Goal: Task Accomplishment & Management: Complete application form

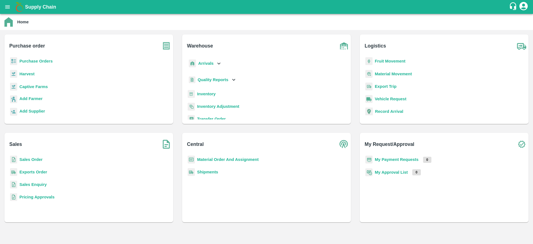
click at [37, 59] on b "Purchase Orders" at bounding box center [35, 61] width 33 height 4
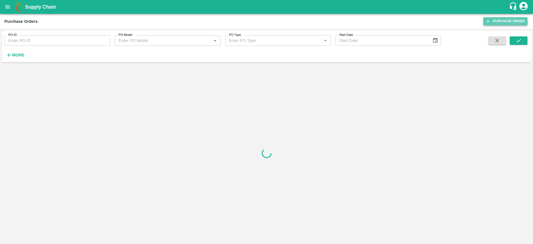
click at [509, 21] on link "Purchase Order" at bounding box center [506, 21] width 44 height 8
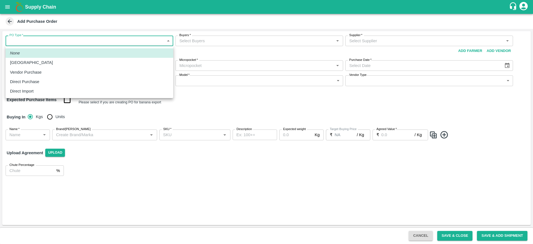
click at [163, 40] on body "Supply Chain Add Purchase Order PO Type   * ​ PO Type Buyers   * Buyers   * Sup…" at bounding box center [266, 122] width 533 height 244
click at [32, 79] on p "Direct Purchase" at bounding box center [24, 82] width 29 height 6
type input "3"
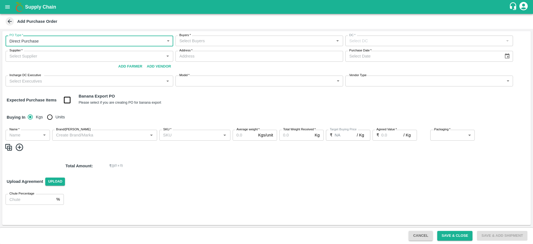
click at [337, 42] on icon "Open" at bounding box center [338, 41] width 6 height 6
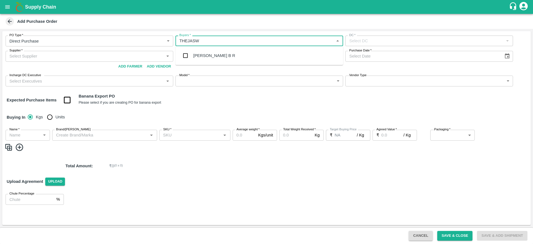
type input "[PERSON_NAME]"
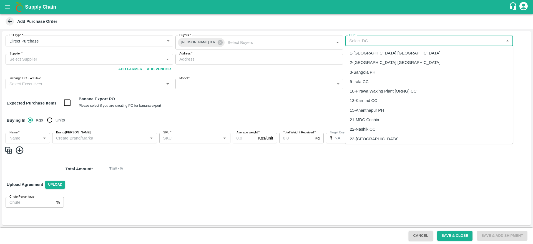
click at [368, 40] on input "DC   *" at bounding box center [424, 40] width 155 height 7
click at [371, 52] on div "147-FruitX [GEOGRAPHIC_DATA]" at bounding box center [381, 53] width 63 height 6
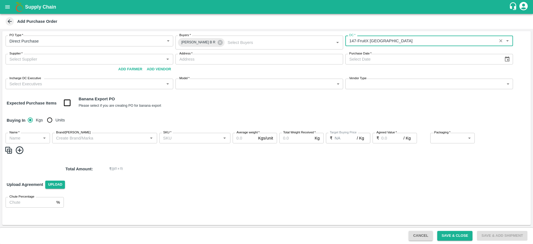
type input "147-FruitX [GEOGRAPHIC_DATA]"
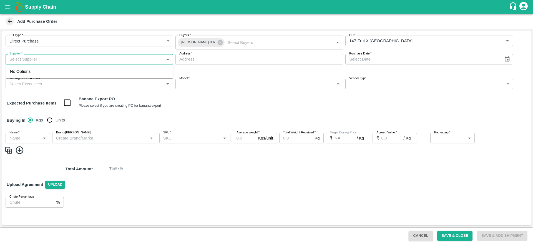
click at [48, 57] on input "Supplier   *" at bounding box center [84, 59] width 155 height 7
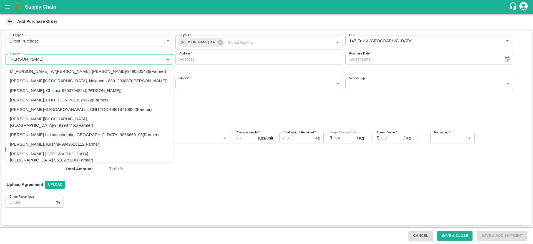
click at [48, 57] on input "Supplier   *" at bounding box center [84, 59] width 155 height 7
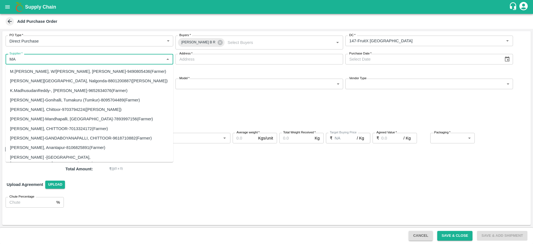
type input "M"
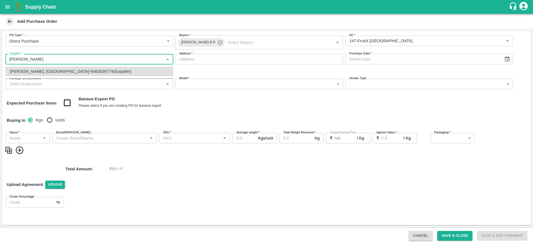
type input "[PERSON_NAME], [GEOGRAPHIC_DATA]-9483539779(Supplier)"
type input "Chikkahalli, [GEOGRAPHIC_DATA], [GEOGRAPHIC_DATA], [GEOGRAPHIC_DATA]"
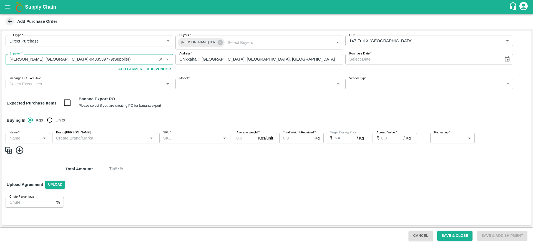
type input "[PERSON_NAME], [GEOGRAPHIC_DATA]-9483539779(Supplier)"
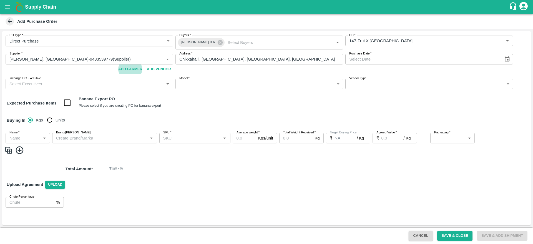
click at [281, 60] on input "Chikkahalli, [GEOGRAPHIC_DATA], [GEOGRAPHIC_DATA], [GEOGRAPHIC_DATA]" at bounding box center [260, 59] width 168 height 11
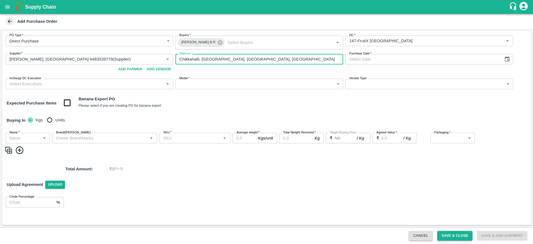
type input "DD/MM/YYYY"
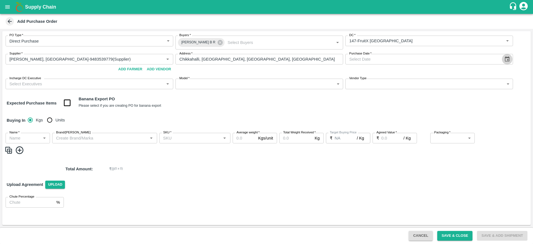
click at [506, 59] on icon "Choose date" at bounding box center [507, 58] width 5 height 5
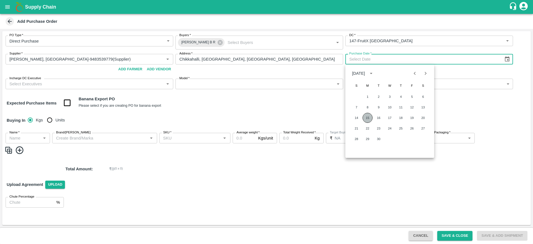
click at [367, 120] on button "15" at bounding box center [368, 118] width 10 height 10
type input "[DATE]"
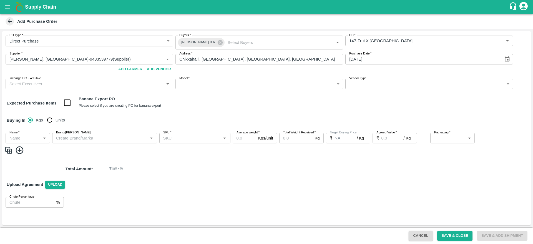
click at [118, 82] on input "Incharge DC Executive" at bounding box center [84, 83] width 155 height 7
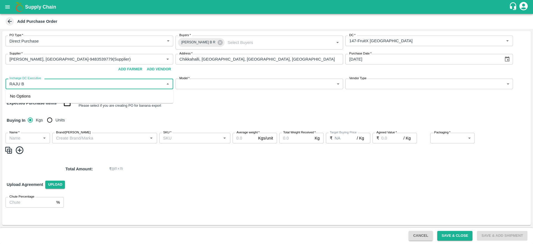
type input "RAJU"
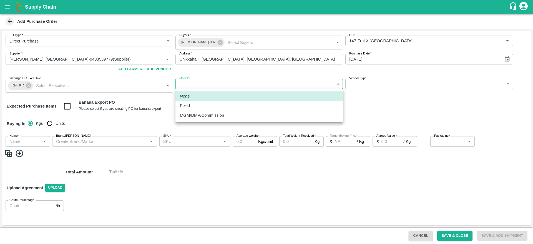
click at [339, 81] on body "Supply Chain Add Purchase Order PO Type   * Direct Purchase 3 PO Type Buyers   …" at bounding box center [266, 122] width 533 height 244
click at [218, 114] on p "MGM/DMP/Commission" at bounding box center [202, 115] width 44 height 6
type input "Commision"
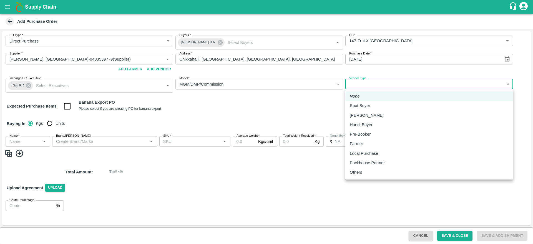
click at [402, 82] on body "Supply Chain Add Purchase Order PO Type   * Direct Purchase 3 PO Type Buyers   …" at bounding box center [266, 122] width 533 height 244
click at [361, 151] on p "Local Purchase" at bounding box center [364, 153] width 28 height 6
type input "LOCAL_PURCHASE"
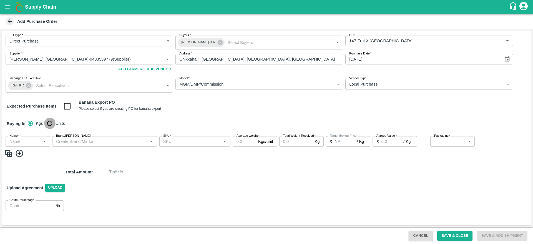
click at [53, 123] on input "Units" at bounding box center [49, 123] width 11 height 11
radio input "true"
click at [43, 140] on icon "Open" at bounding box center [44, 141] width 6 height 6
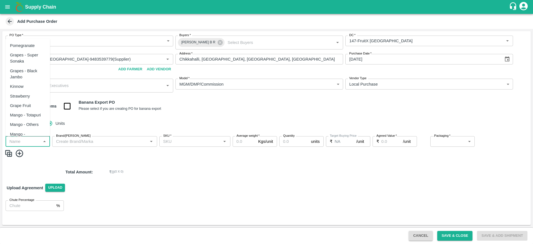
click at [19, 48] on div "Pomegranate" at bounding box center [22, 46] width 25 height 6
type input "Pomegranate"
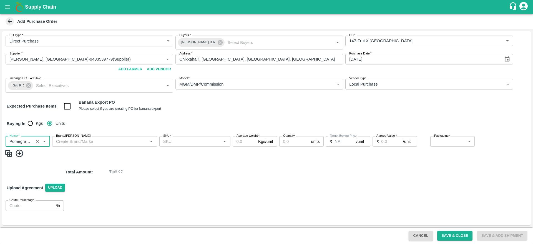
click at [91, 144] on input "Brand/[PERSON_NAME]" at bounding box center [100, 141] width 93 height 7
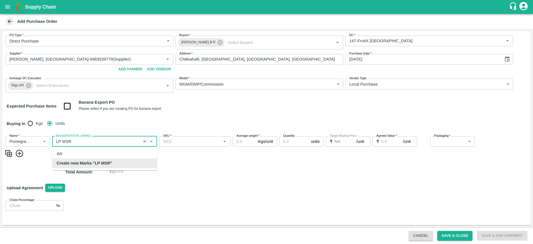
click at [90, 167] on div "Create new Marka "LP MSR"" at bounding box center [104, 162] width 105 height 9
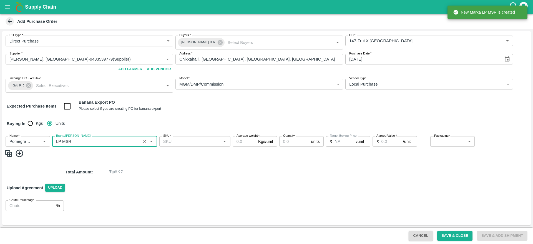
type input "LP MSR"
click at [173, 140] on input "SKU   *" at bounding box center [190, 141] width 59 height 7
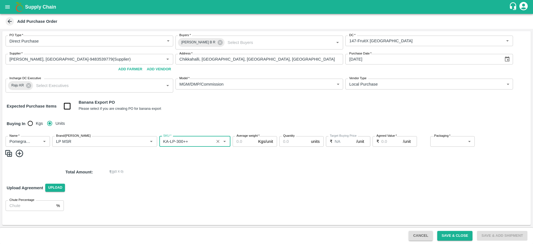
type input "KA-LP-300++"
type input "10"
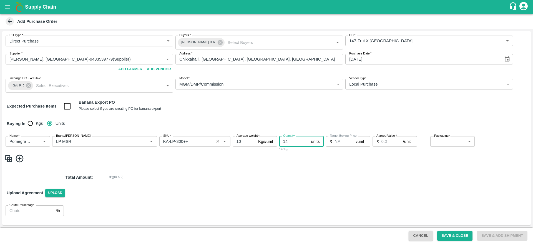
type input "14"
type input "11000"
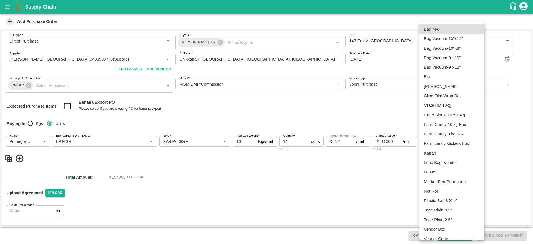
click at [467, 143] on body "Supply Chain Add Purchase Order PO Type   * Direct Purchase 3 PO Type Buyers   …" at bounding box center [266, 122] width 533 height 244
click at [449, 229] on div "Vendor Box" at bounding box center [452, 229] width 56 height 6
type input "276"
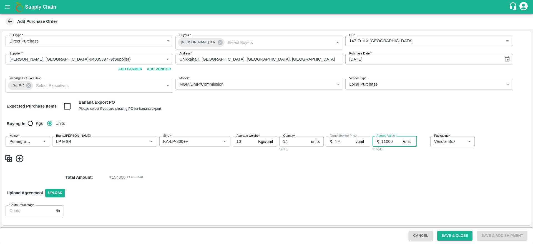
click at [398, 142] on input "11000" at bounding box center [393, 141] width 22 height 11
type input "1100"
click at [9, 159] on img at bounding box center [8, 158] width 8 height 9
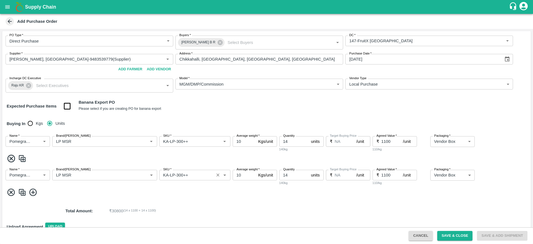
click at [198, 174] on input "SKU   *" at bounding box center [186, 174] width 51 height 7
type input "KA-LP-250++"
type input "31"
type input "1000"
click at [22, 194] on img at bounding box center [22, 192] width 8 height 9
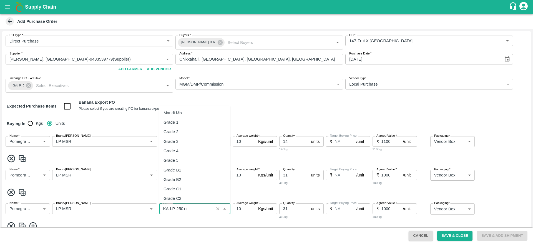
click at [190, 210] on input "SKU   *" at bounding box center [186, 208] width 51 height 7
type input "KA-LP-220++"
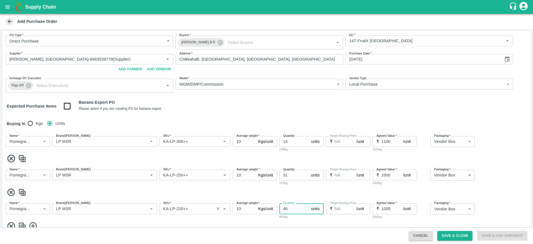
type input "46"
click at [388, 209] on input "1000" at bounding box center [393, 208] width 22 height 11
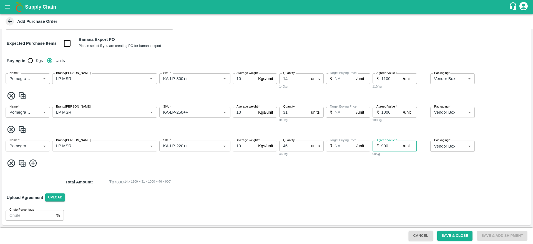
type input "900"
click at [22, 164] on img at bounding box center [22, 163] width 8 height 9
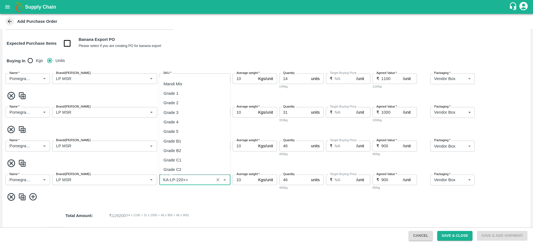
click at [201, 180] on input "SKU   *" at bounding box center [186, 179] width 51 height 7
type input "KA-LP-180++"
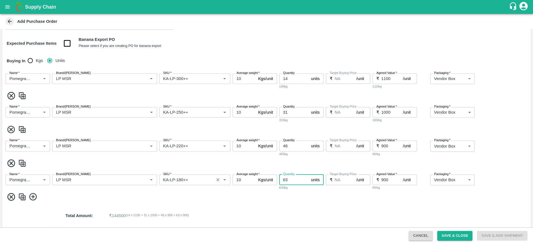
type input "63"
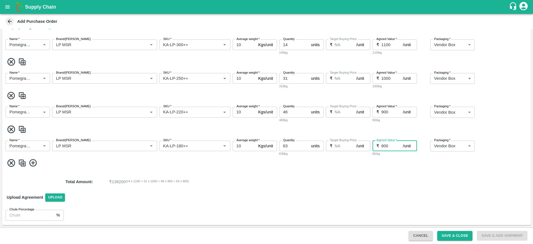
type input "800"
click at [21, 163] on img at bounding box center [22, 162] width 8 height 9
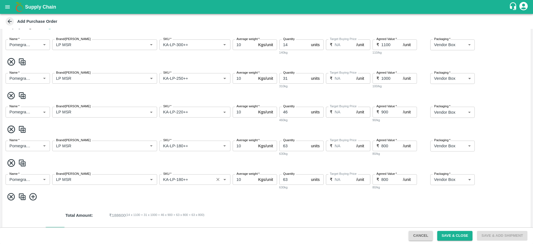
click at [193, 180] on input "SKU   *" at bounding box center [186, 179] width 51 height 7
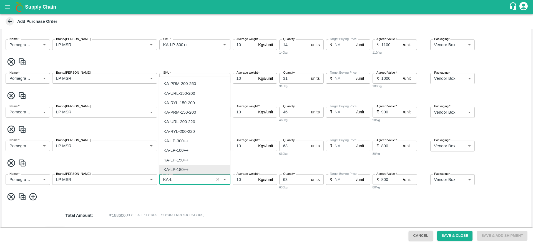
scroll to position [0, 0]
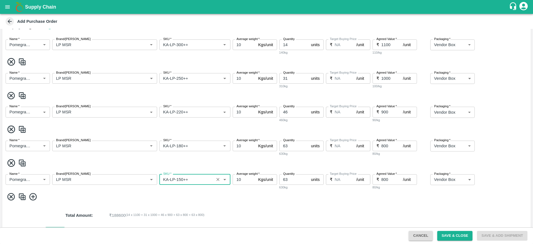
type input "KA-LP-150++"
type input "54"
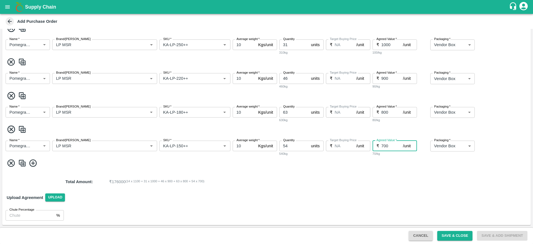
type input "700"
click at [20, 164] on img at bounding box center [22, 163] width 8 height 9
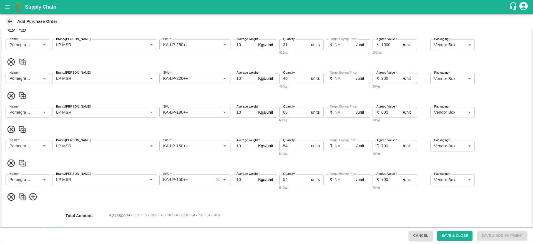
click at [199, 182] on input "SKU   *" at bounding box center [186, 179] width 51 height 7
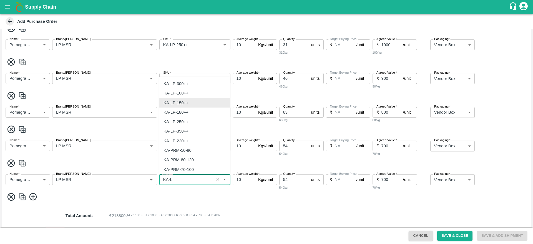
scroll to position [0, 0]
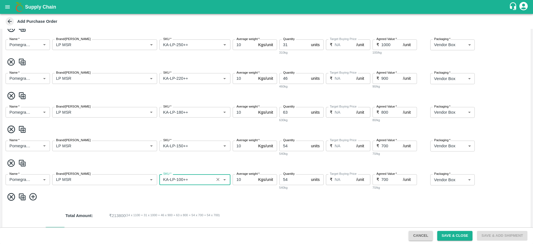
type input "KA-LP-100++"
type input "55"
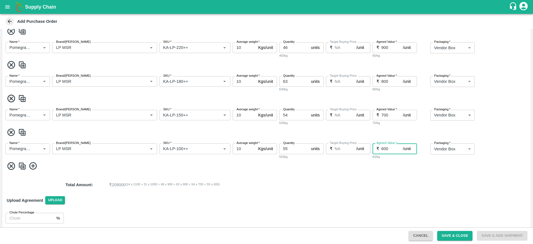
scroll to position [164, 0]
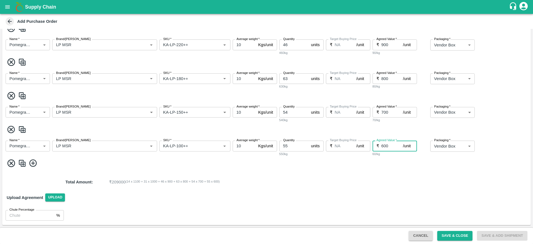
type input "600"
click at [21, 161] on img at bounding box center [22, 163] width 8 height 9
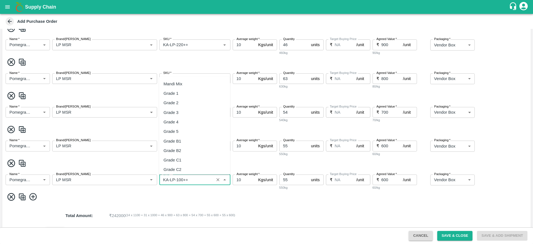
click at [199, 183] on input "SKU   *" at bounding box center [186, 179] width 51 height 7
type input "KA-Loose A"
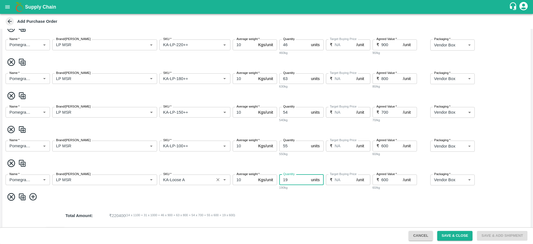
type input "19"
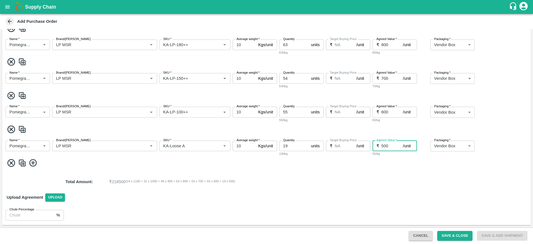
type input "500"
click at [24, 161] on img at bounding box center [22, 162] width 8 height 9
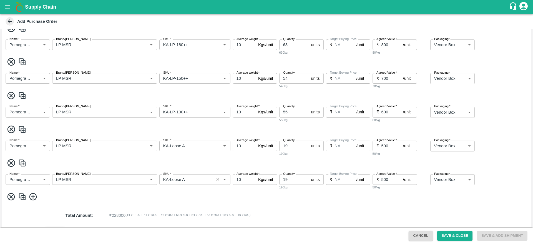
scroll to position [231, 0]
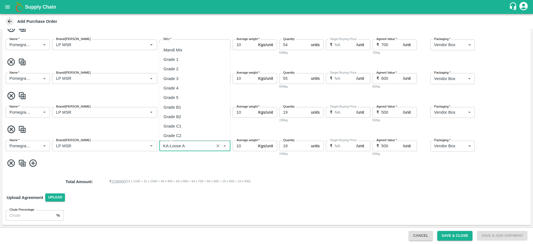
click at [190, 143] on input "SKU   *" at bounding box center [186, 145] width 51 height 7
type input "KA-Loose B"
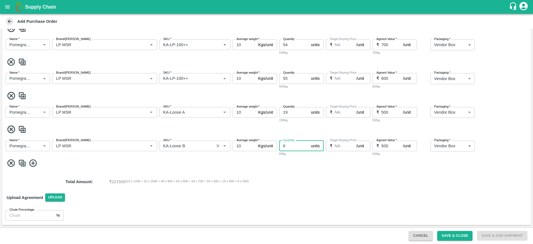
type input "6"
type input "300"
click at [20, 164] on img at bounding box center [22, 163] width 8 height 9
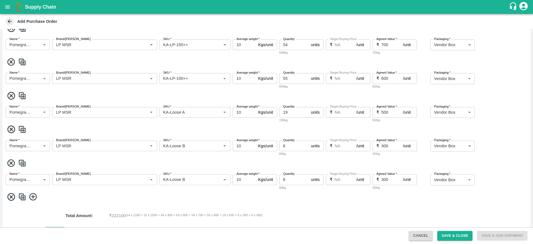
scroll to position [265, 0]
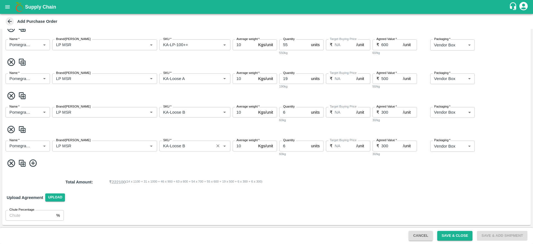
click at [189, 146] on input "SKU   *" at bounding box center [186, 145] width 51 height 7
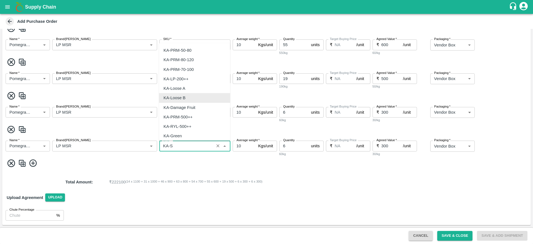
scroll to position [0, 0]
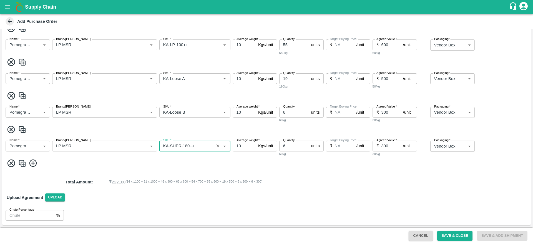
type input "KA-SUPR-180++"
type input "42"
type input "500"
click at [384, 78] on input "500" at bounding box center [393, 78] width 22 height 11
type input "400"
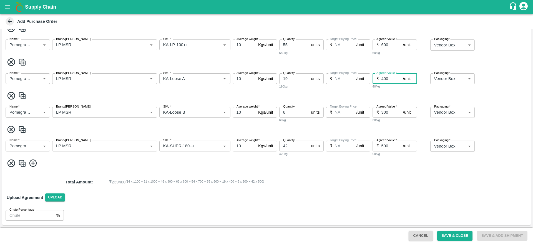
click at [390, 145] on input "500" at bounding box center [393, 146] width 22 height 11
click at [23, 164] on img at bounding box center [22, 163] width 8 height 9
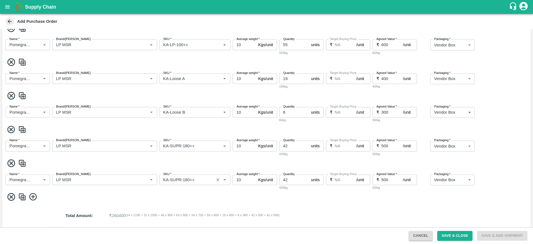
click at [204, 177] on input "SKU   *" at bounding box center [186, 179] width 51 height 7
type input "KA-Damage Fruit"
type input "26"
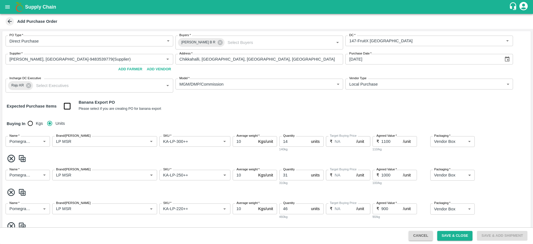
scroll to position [299, 0]
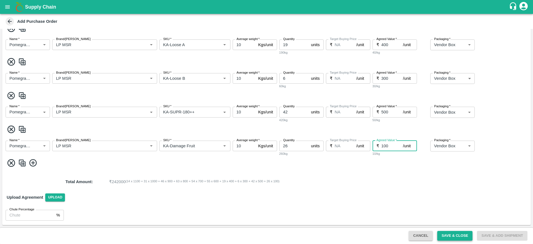
type input "100"
click at [445, 234] on button "Save & Close" at bounding box center [456, 236] width 36 height 10
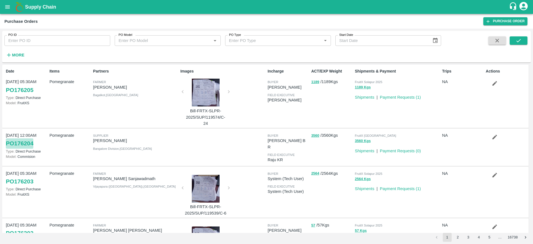
click at [24, 143] on link "PO 176204" at bounding box center [20, 143] width 28 height 10
click at [29, 8] on b "Supply Chain" at bounding box center [40, 7] width 31 height 6
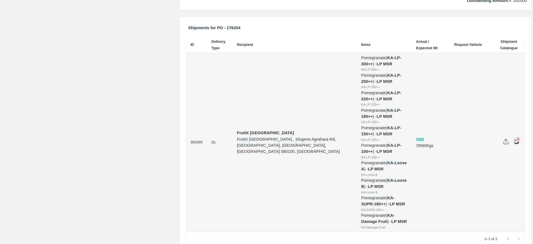
scroll to position [265, 0]
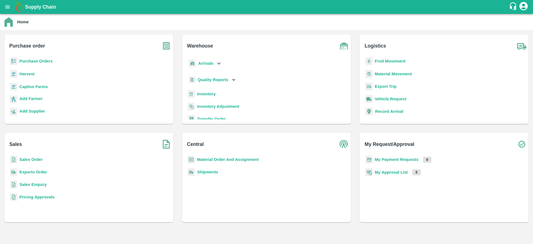
click at [215, 61] on div "Arrivals" at bounding box center [205, 63] width 34 height 13
click at [212, 88] on span "DC Arrivals" at bounding box center [213, 89] width 21 height 6
